Goal: Task Accomplishment & Management: Use online tool/utility

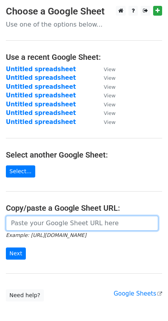
click at [56, 218] on input "url" at bounding box center [82, 223] width 152 height 15
paste input "[URL][DOMAIN_NAME]"
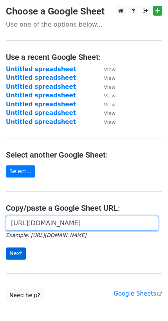
type input "[URL][DOMAIN_NAME]"
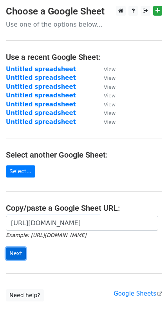
click at [16, 247] on input "Next" at bounding box center [16, 253] width 20 height 12
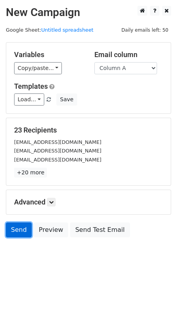
click at [9, 222] on link "Send" at bounding box center [19, 229] width 26 height 15
